Goal: Share content

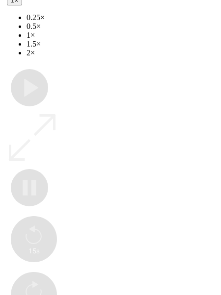
scroll to position [0, 0]
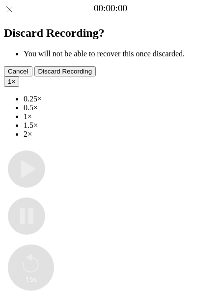
type input "**********"
